Goal: Find specific page/section: Find specific page/section

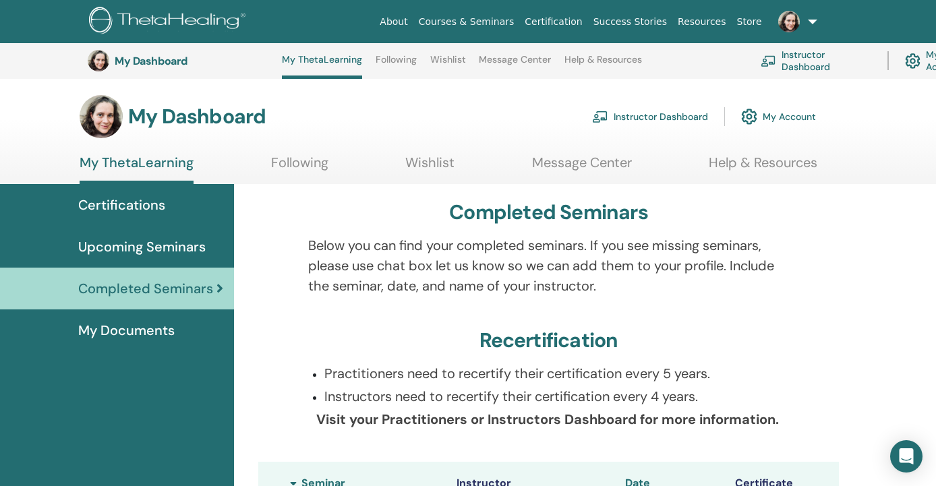
scroll to position [373, 1]
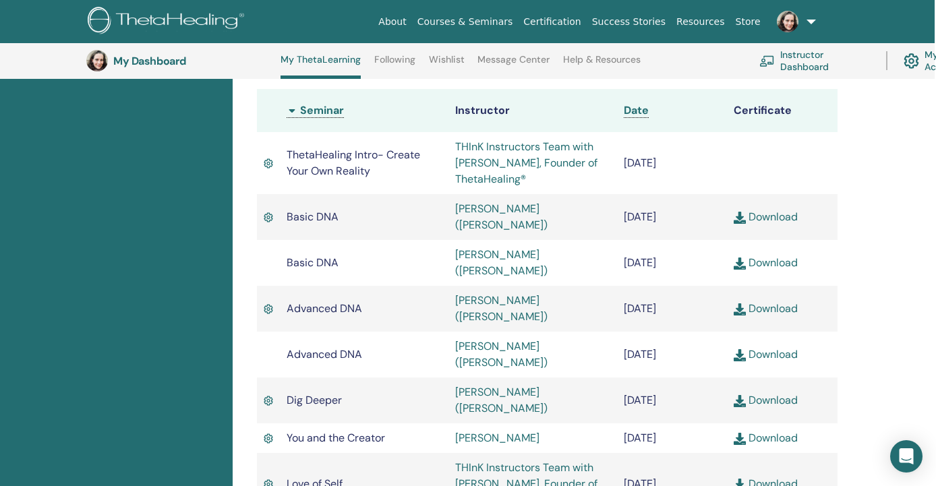
click at [478, 207] on link "[PERSON_NAME] ([PERSON_NAME])" at bounding box center [501, 217] width 92 height 30
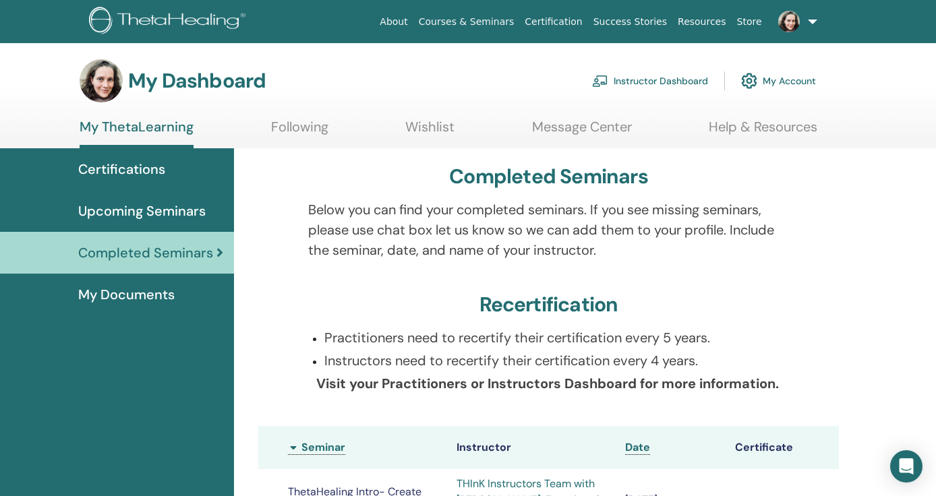
click at [143, 173] on span "Certifications" at bounding box center [121, 169] width 87 height 20
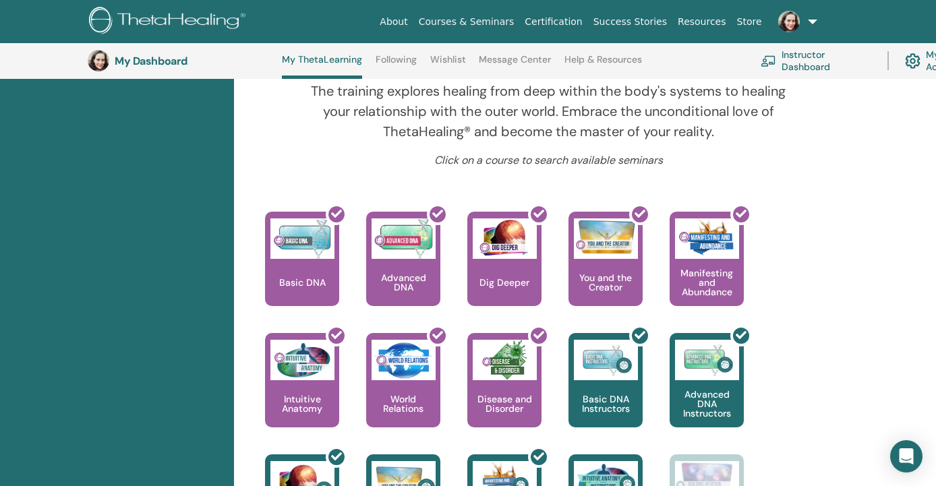
scroll to position [475, 0]
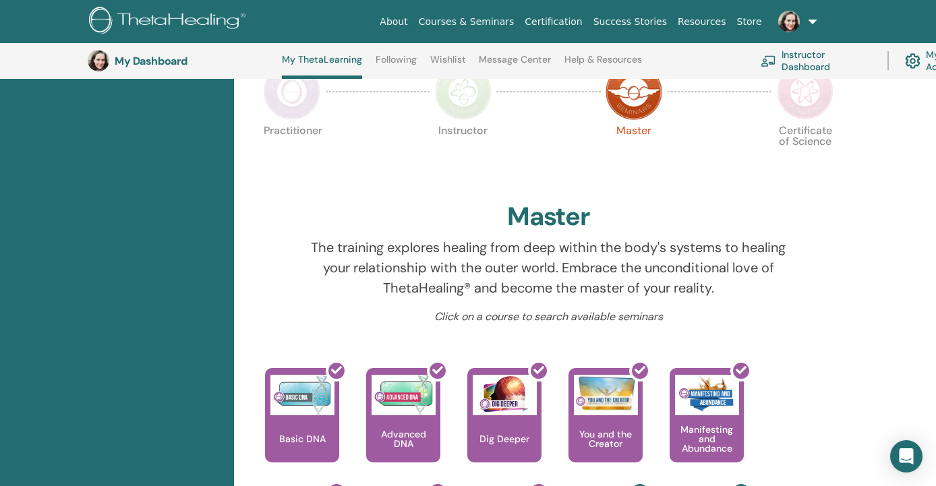
scroll to position [280, 0]
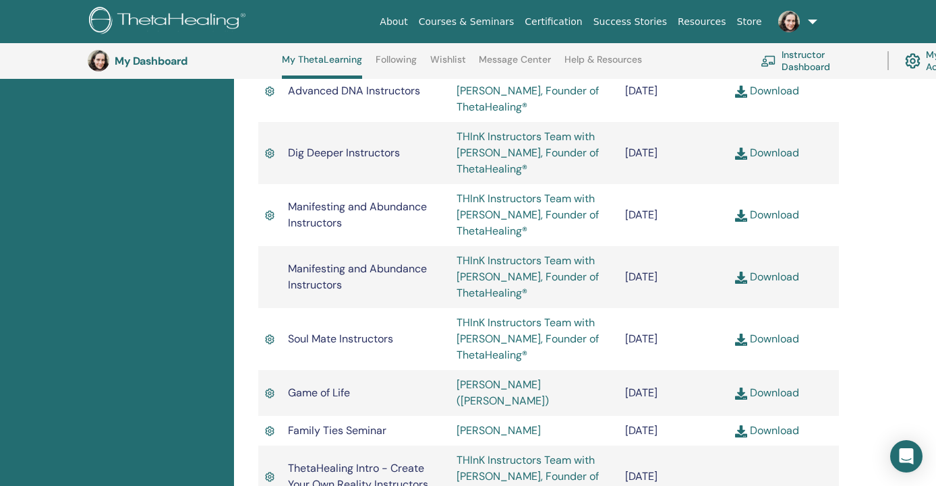
scroll to position [1100, 0]
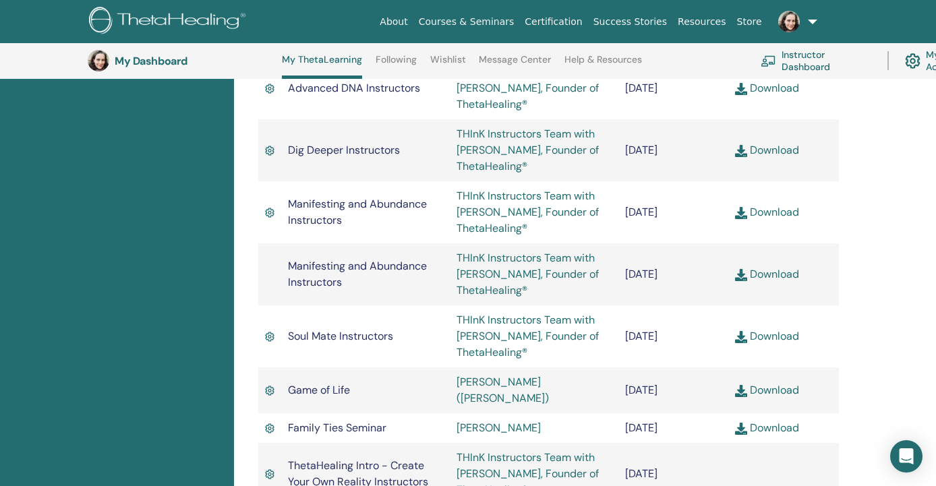
click at [468, 375] on link "Gal Weiler (Charu)" at bounding box center [502, 390] width 92 height 30
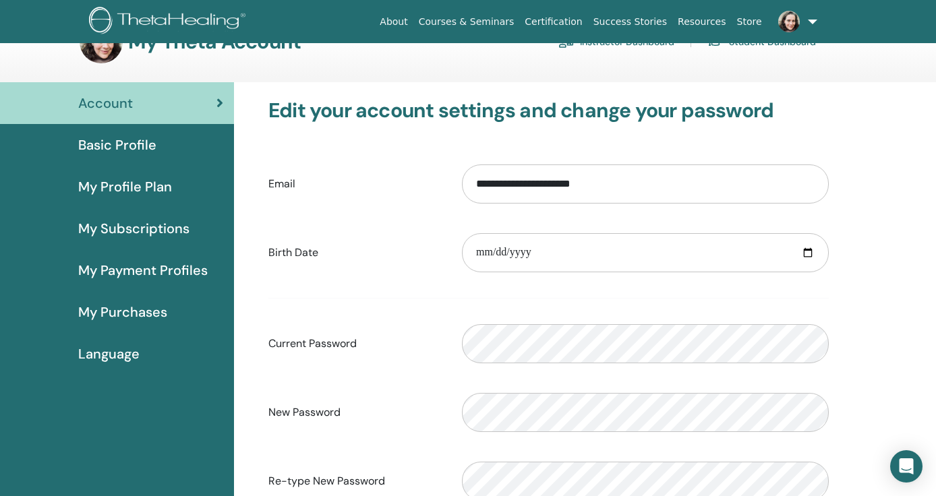
scroll to position [28, 0]
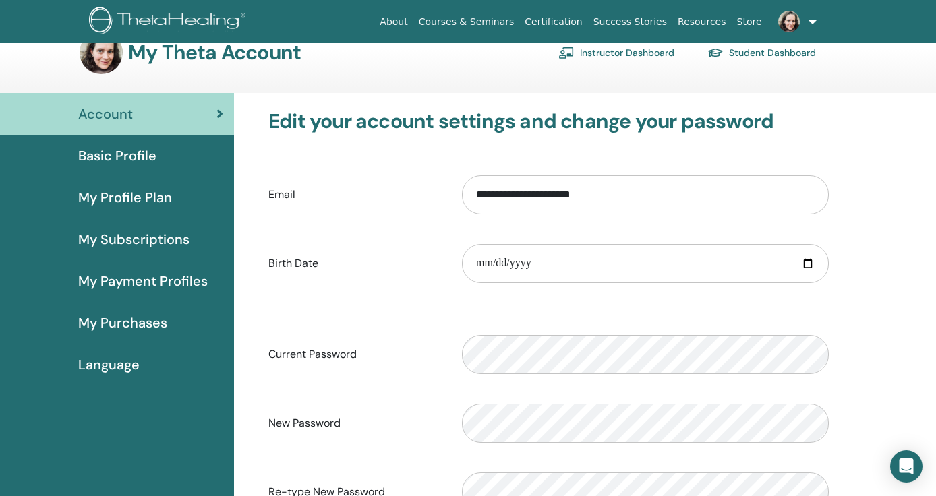
click at [148, 160] on span "Basic Profile" at bounding box center [117, 156] width 78 height 20
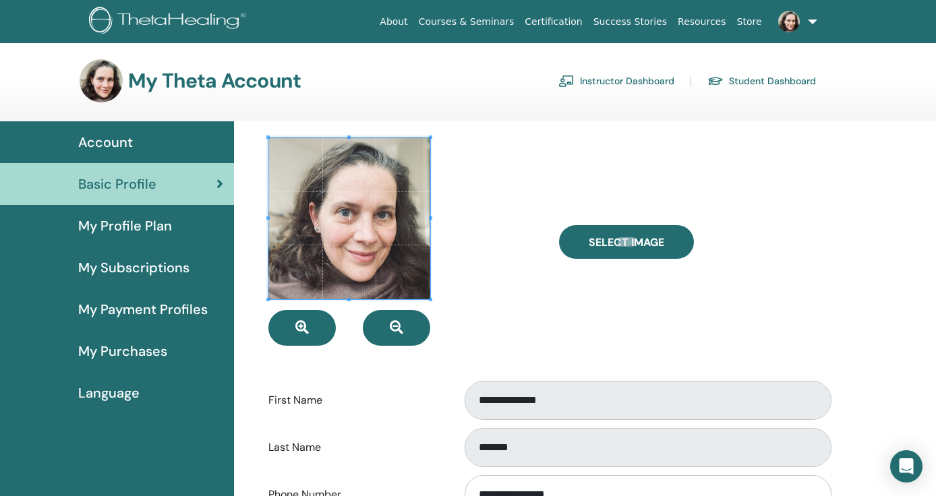
click at [538, 205] on div at bounding box center [403, 242] width 291 height 208
click at [610, 25] on link "Success Stories" at bounding box center [630, 21] width 84 height 25
